Goal: Task Accomplishment & Management: Manage account settings

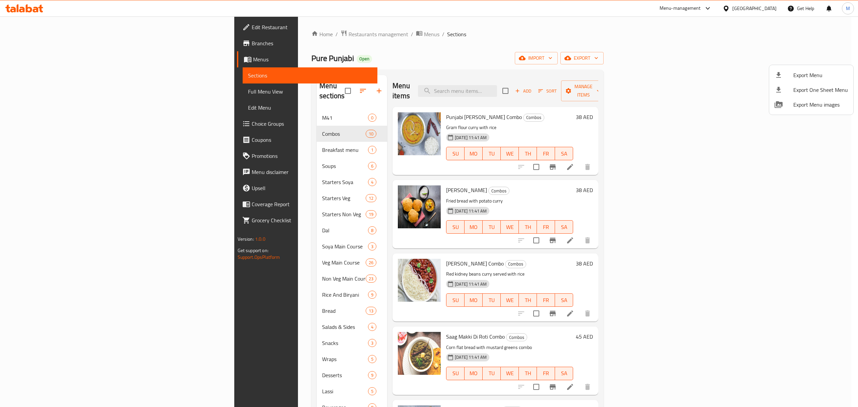
click at [204, 33] on div at bounding box center [429, 203] width 858 height 407
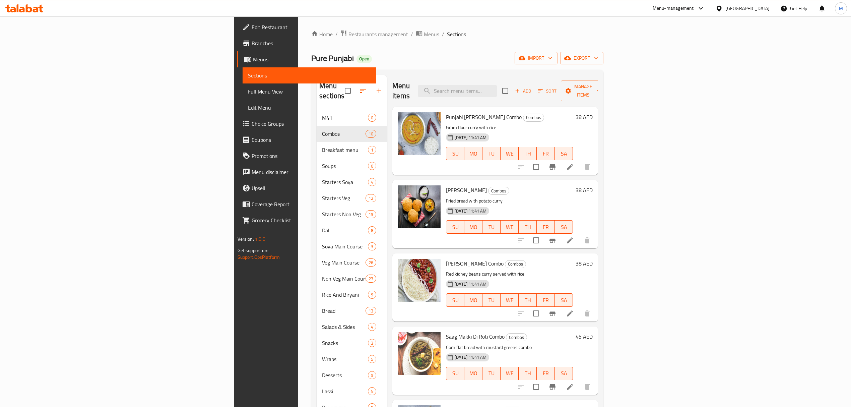
click at [743, 8] on div "[GEOGRAPHIC_DATA]" at bounding box center [747, 8] width 44 height 7
click at [683, 70] on div "[GEOGRAPHIC_DATA]" at bounding box center [696, 68] width 55 height 15
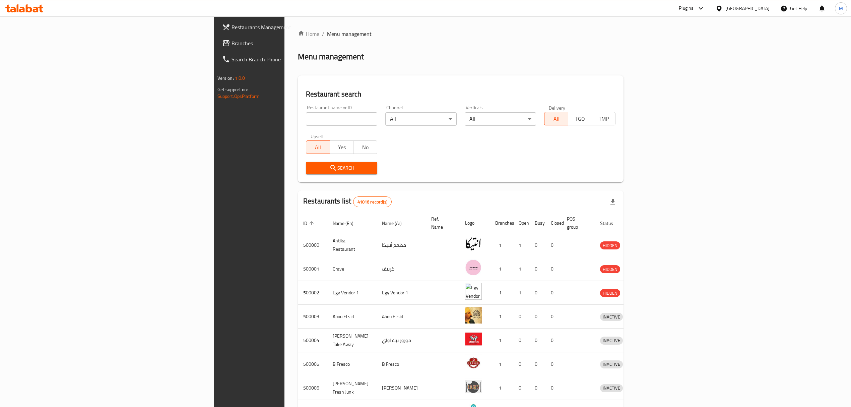
click at [306, 112] on div "Restaurant name or ID Restaurant name or ID" at bounding box center [341, 115] width 71 height 20
click at [306, 118] on input "search" at bounding box center [341, 118] width 71 height 13
paste input "502519"
type input "502519"
click button "Search" at bounding box center [341, 168] width 71 height 12
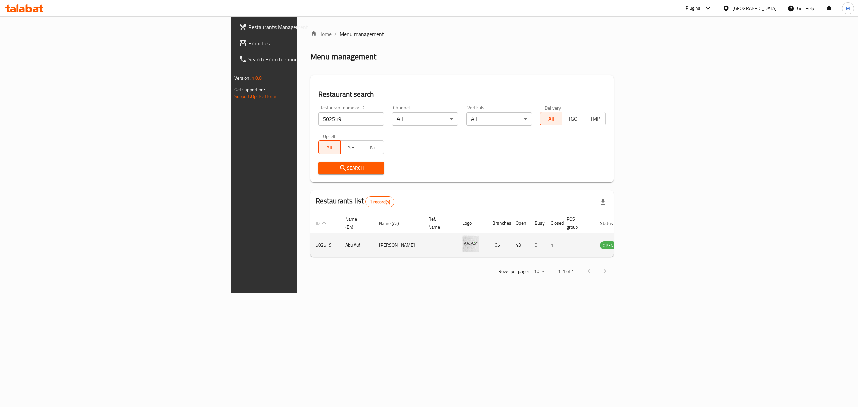
click at [653, 233] on td "enhanced table" at bounding box center [640, 245] width 23 height 24
click at [647, 241] on link "enhanced table" at bounding box center [641, 245] width 12 height 8
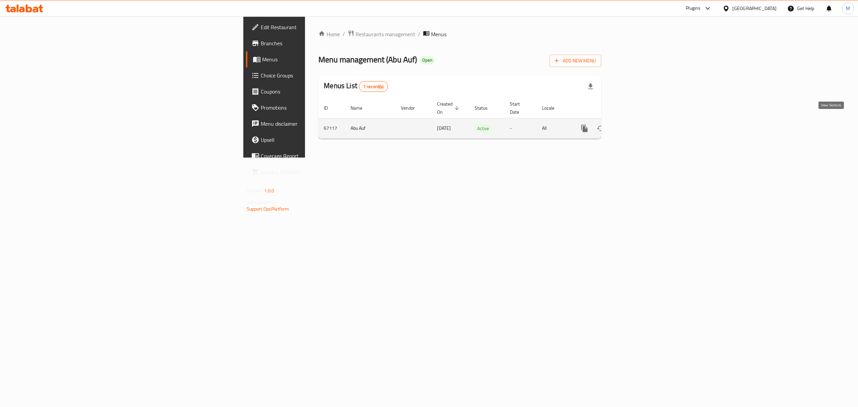
click at [636, 124] on icon "enhanced table" at bounding box center [632, 128] width 8 height 8
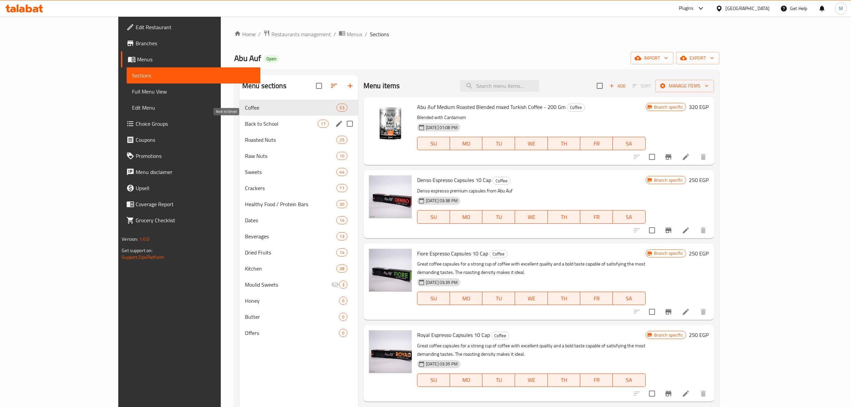
click at [265, 125] on span "Back to School" at bounding box center [281, 124] width 73 height 8
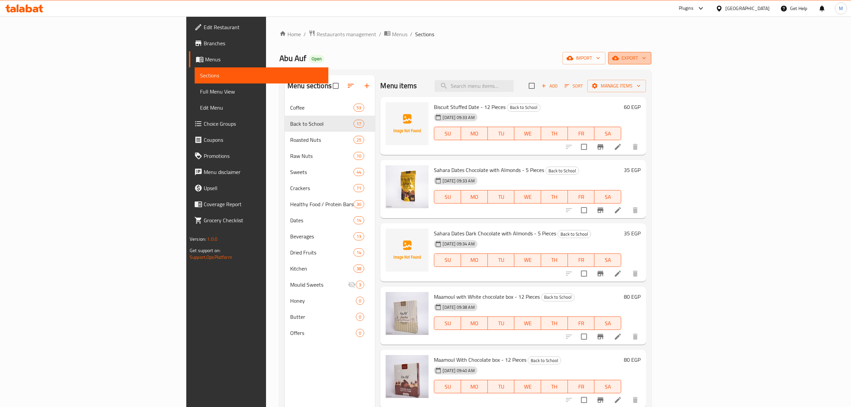
click at [651, 63] on button "export" at bounding box center [629, 58] width 43 height 12
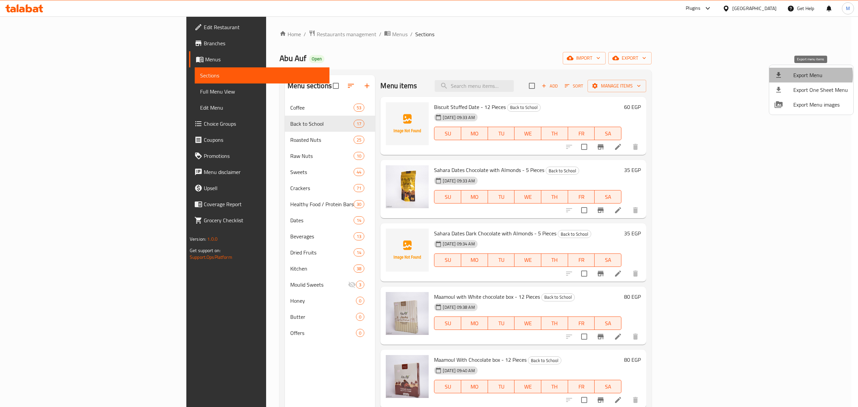
click at [809, 75] on span "Export Menu" at bounding box center [820, 75] width 55 height 8
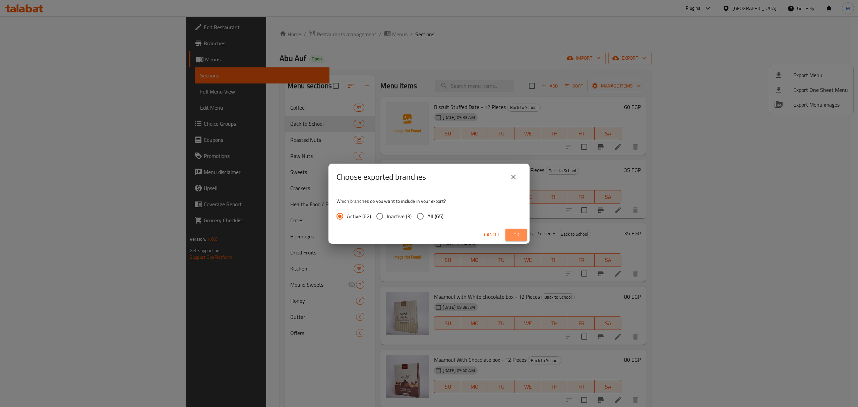
click at [521, 232] on button "Ok" at bounding box center [515, 234] width 21 height 12
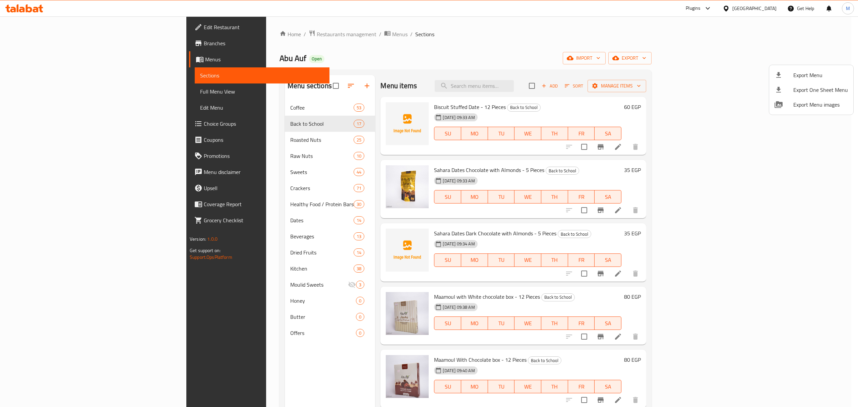
click at [35, 91] on div at bounding box center [429, 203] width 858 height 407
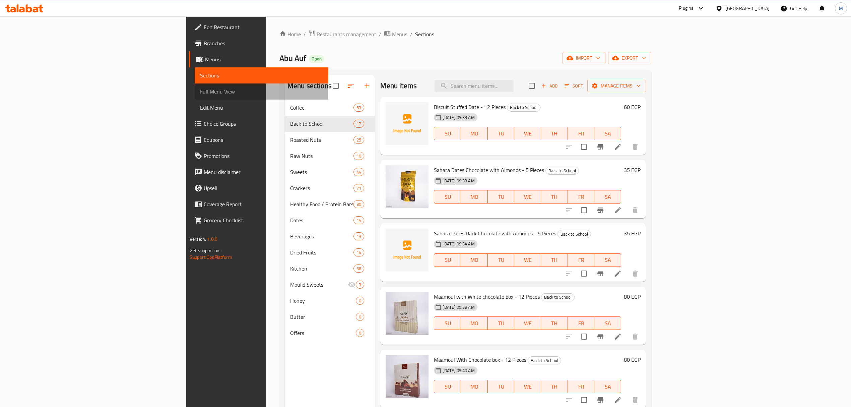
click at [200, 91] on span "Full Menu View" at bounding box center [261, 91] width 123 height 8
click at [200, 92] on span "Full Menu View" at bounding box center [261, 91] width 123 height 8
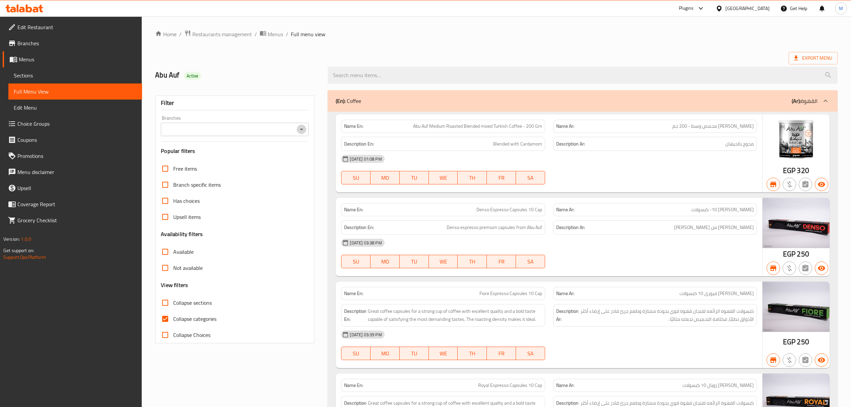
click at [299, 132] on icon "Open" at bounding box center [301, 129] width 8 height 8
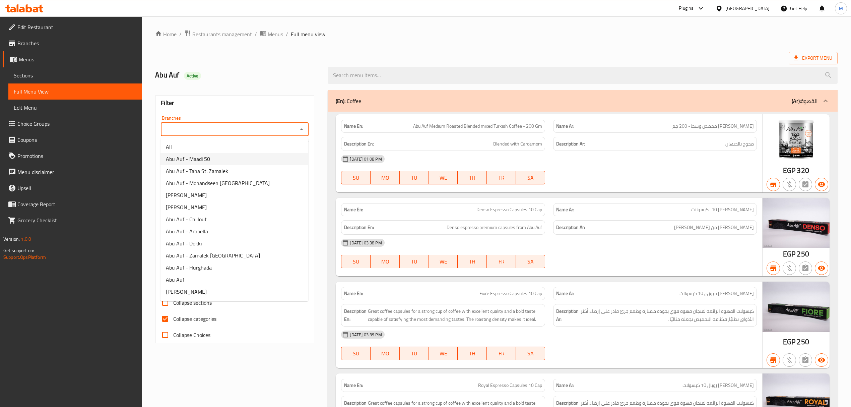
click at [231, 162] on li "Abu Auf - Maadi 50" at bounding box center [234, 159] width 148 height 12
type input "Abu Auf - Maadi 50"
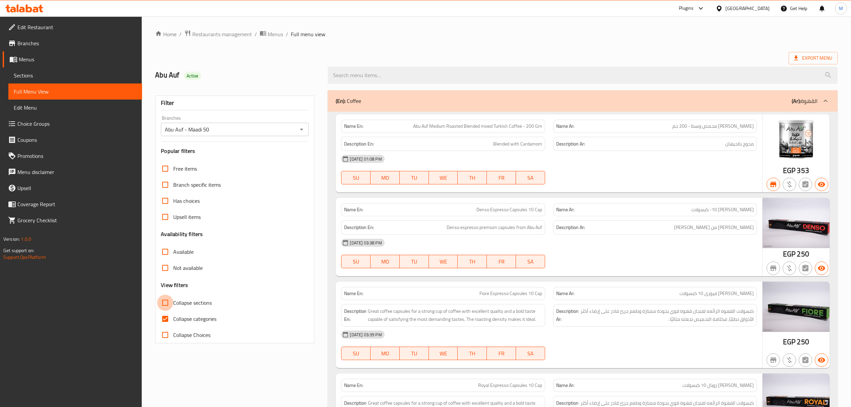
click at [165, 303] on input "Collapse sections" at bounding box center [165, 302] width 16 height 16
checkbox input "true"
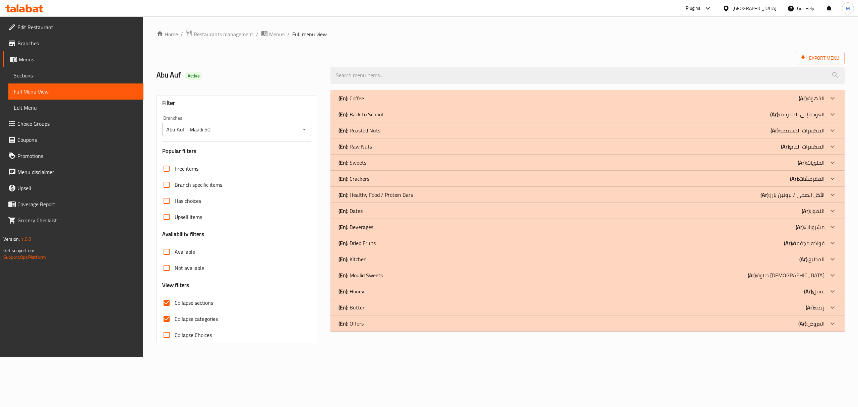
click at [164, 319] on input "Collapse categories" at bounding box center [166, 319] width 16 height 16
checkbox input "false"
click at [434, 117] on div "(En): Back to School (Ar): العودة إلى المدرسة" at bounding box center [581, 114] width 486 height 8
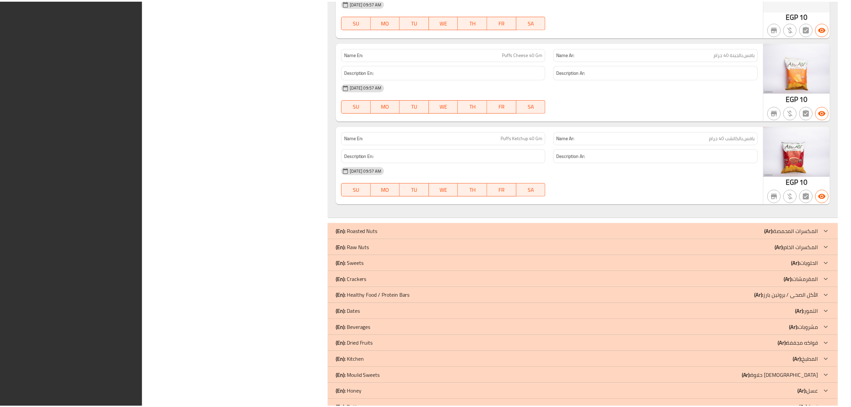
scroll to position [1400, 0]
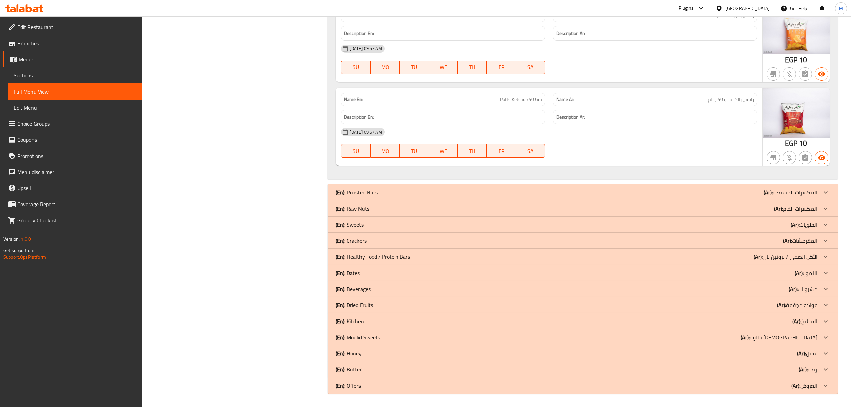
click at [41, 25] on span "Edit Restaurant" at bounding box center [76, 27] width 119 height 8
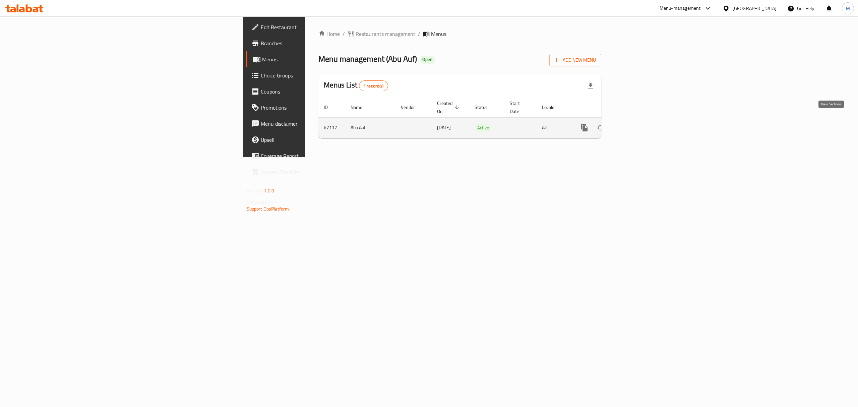
click at [640, 125] on link "enhanced table" at bounding box center [632, 128] width 16 height 16
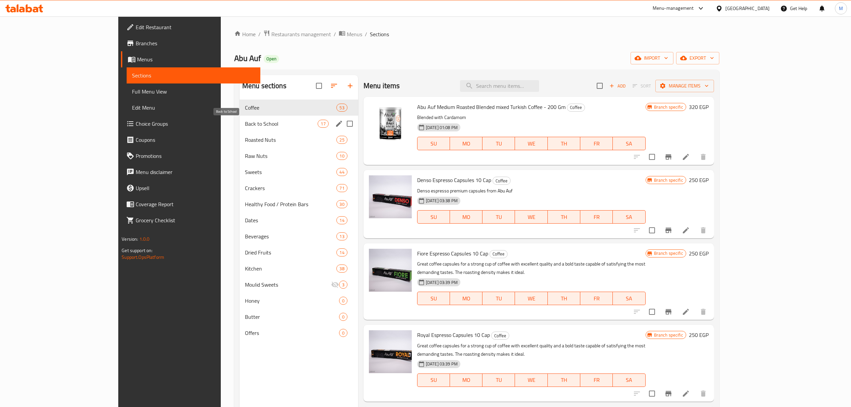
click at [263, 127] on span "Back to School" at bounding box center [281, 124] width 73 height 8
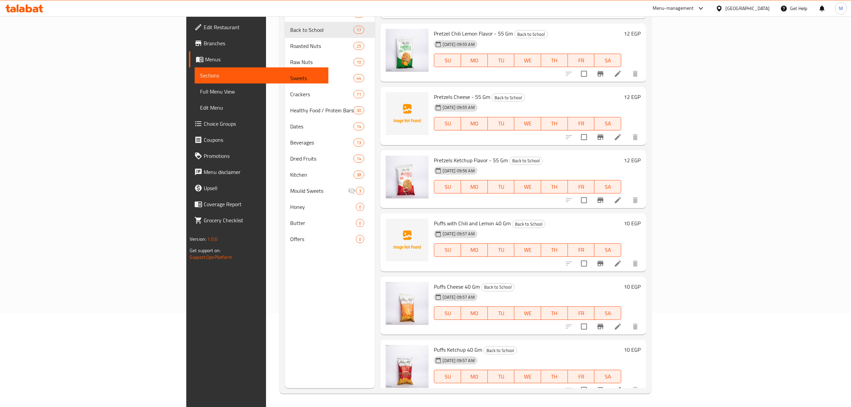
scroll to position [639, 0]
